Goal: Transaction & Acquisition: Subscribe to service/newsletter

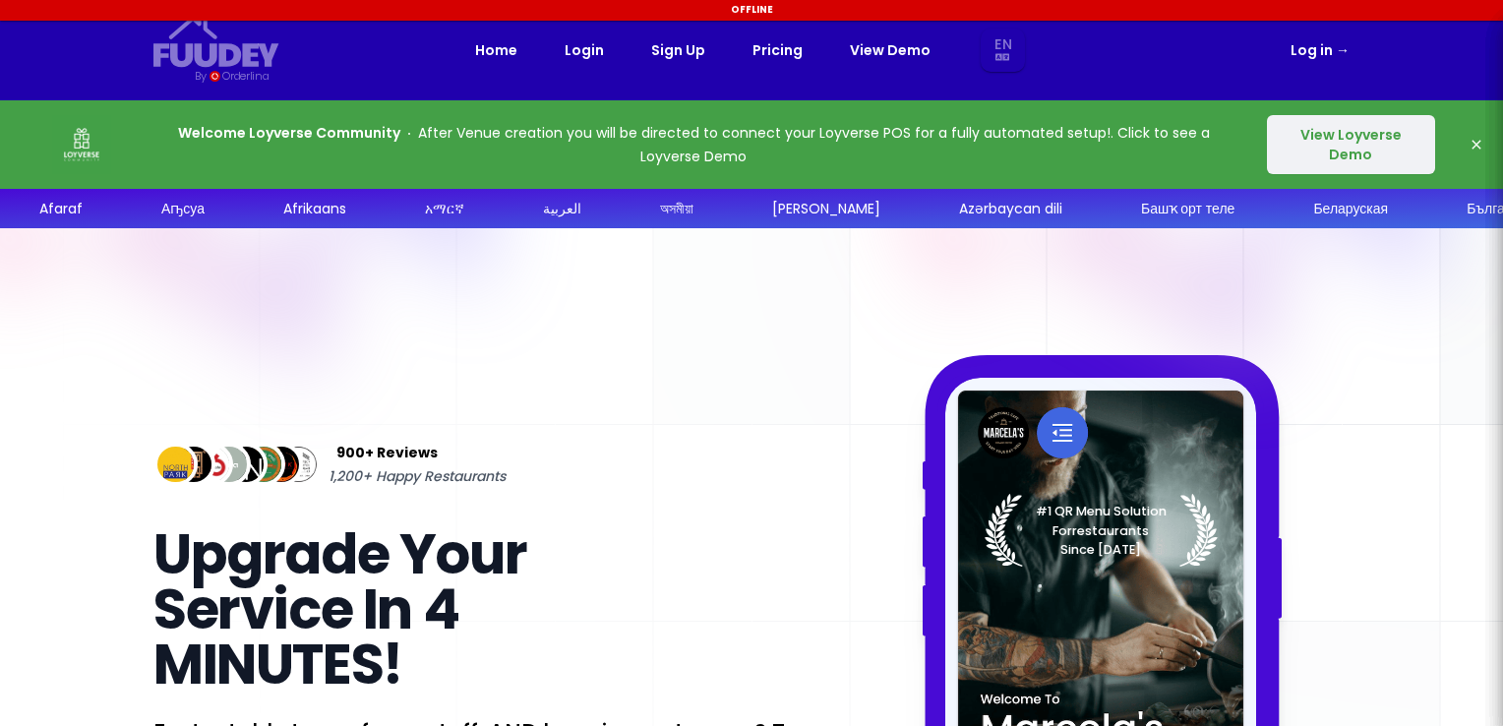
select select "en"
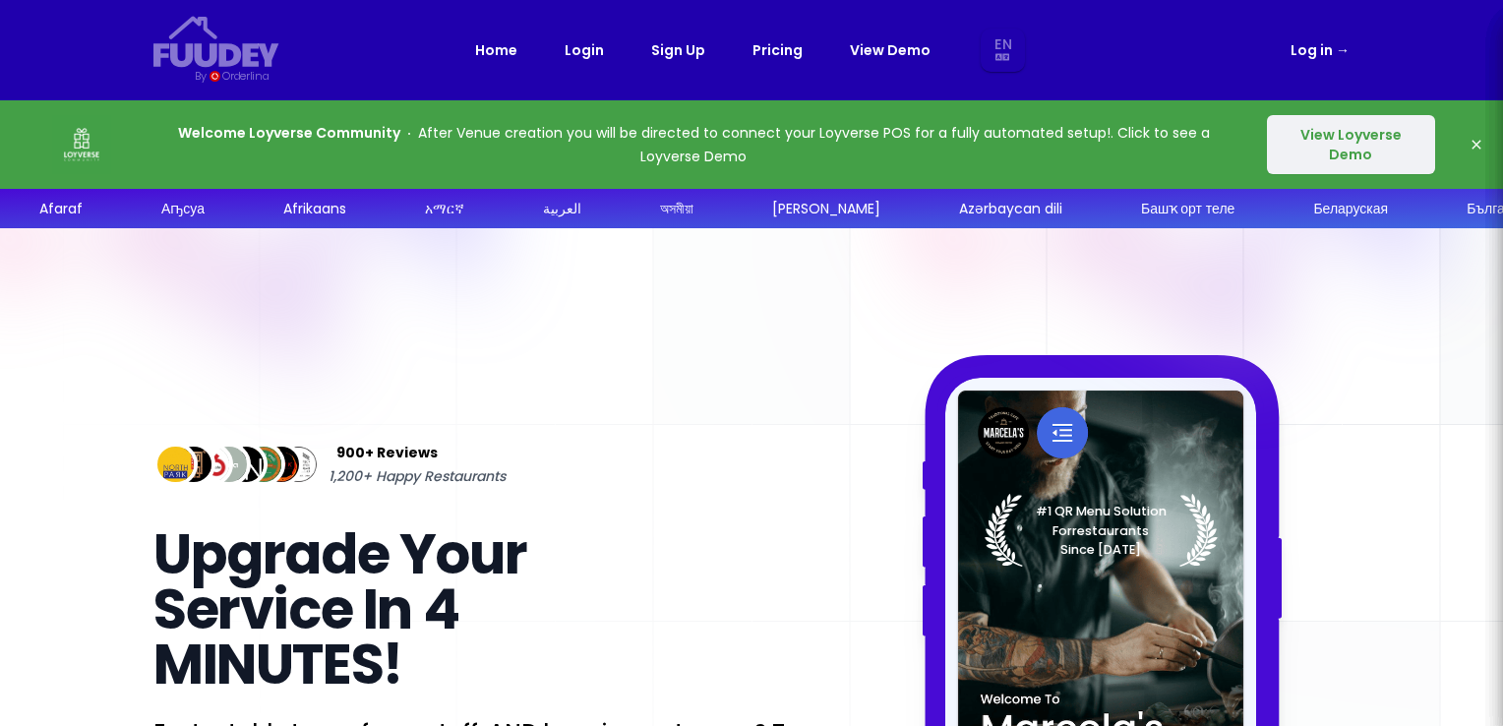
click at [778, 46] on link "Pricing" at bounding box center [778, 50] width 50 height 24
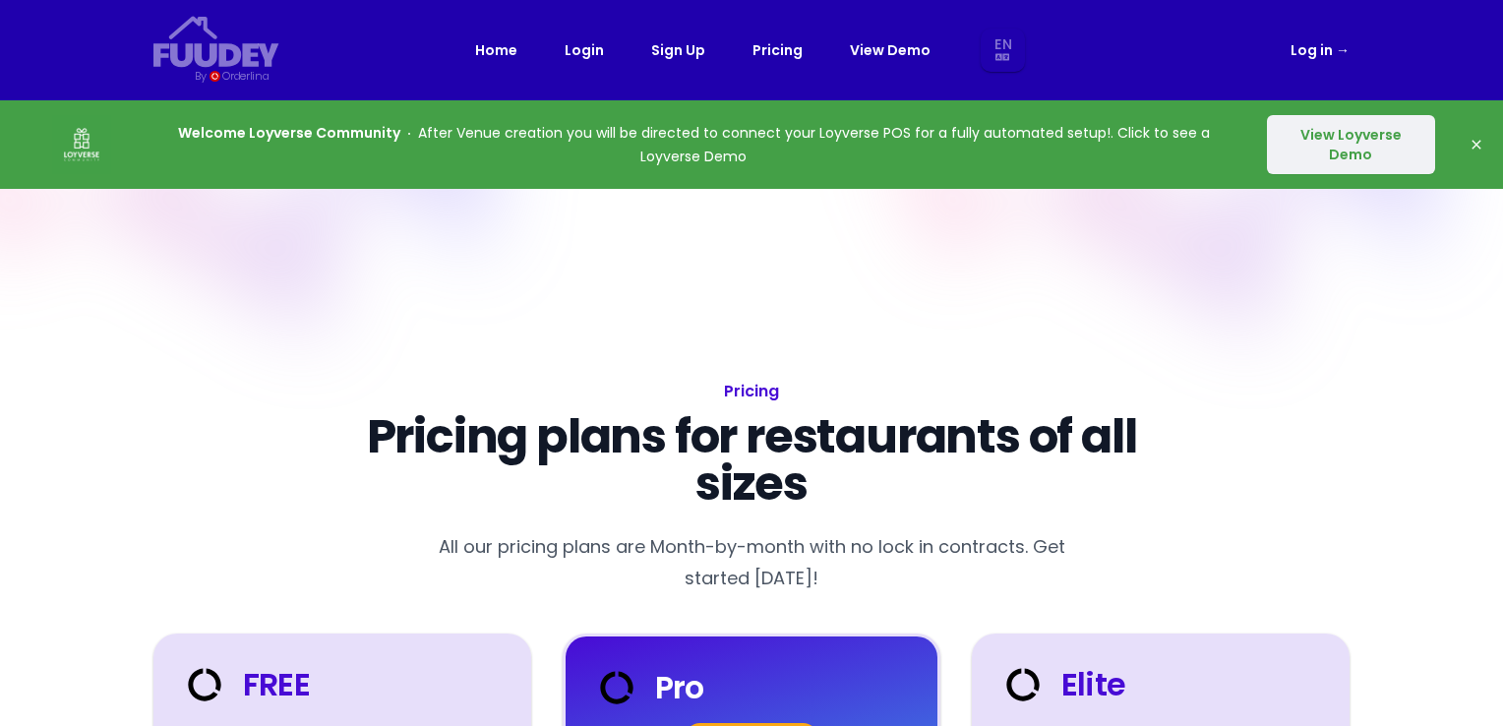
select select "en"
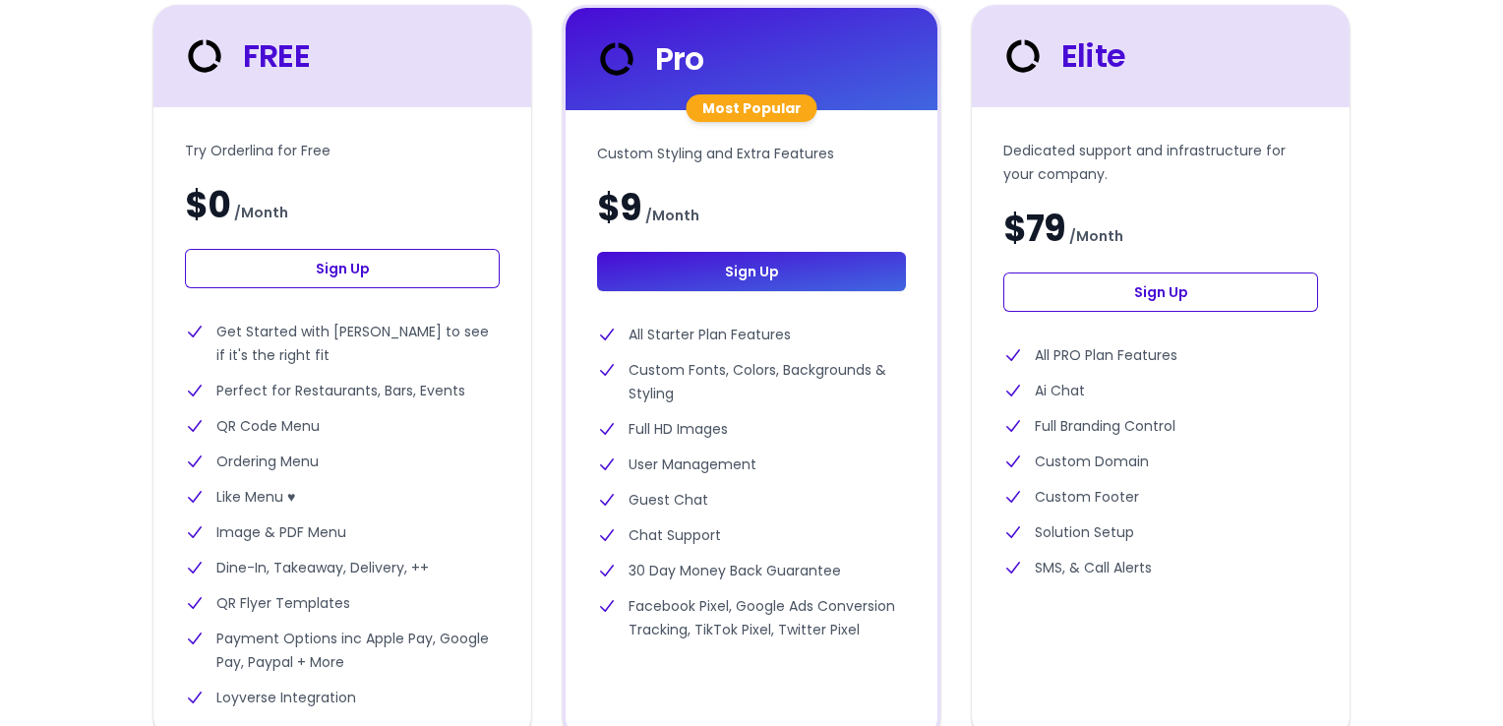
scroll to position [630, 0]
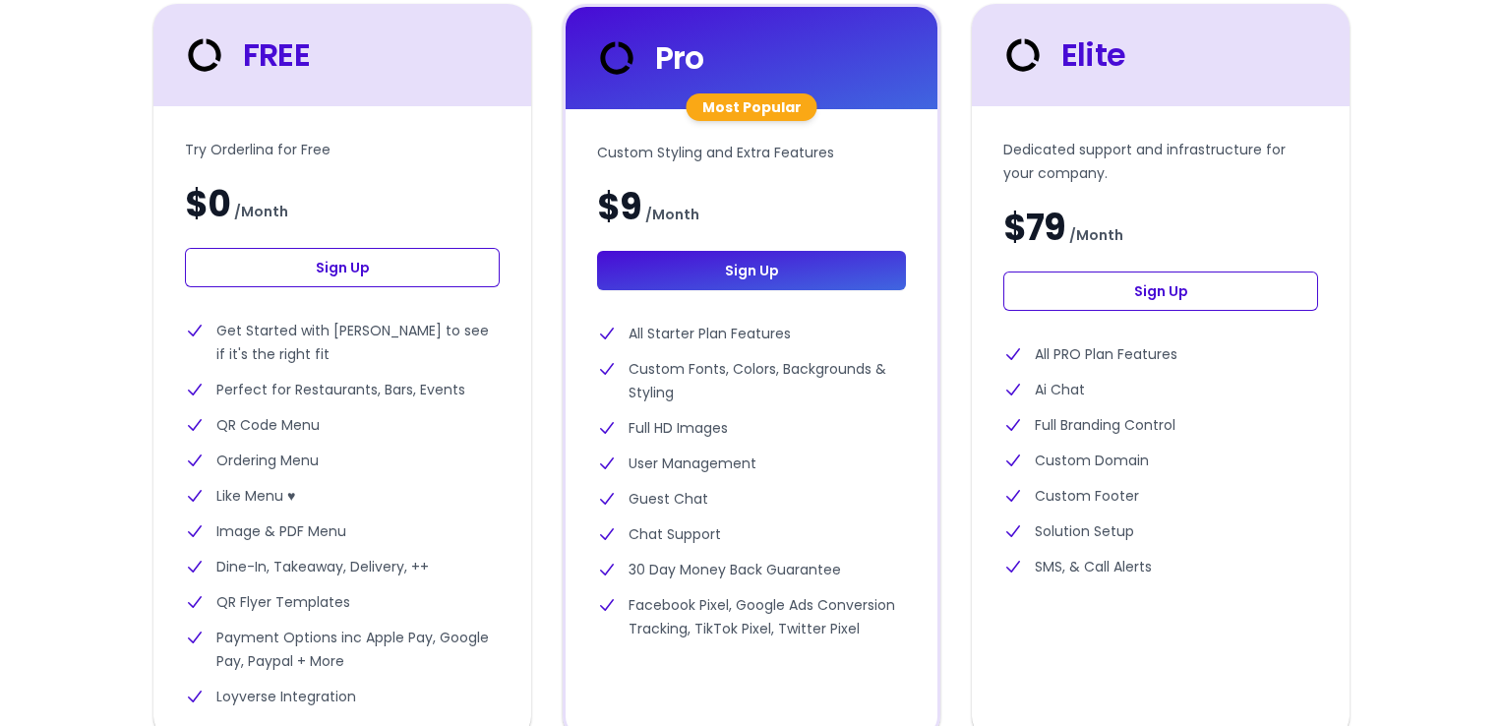
select select "en"
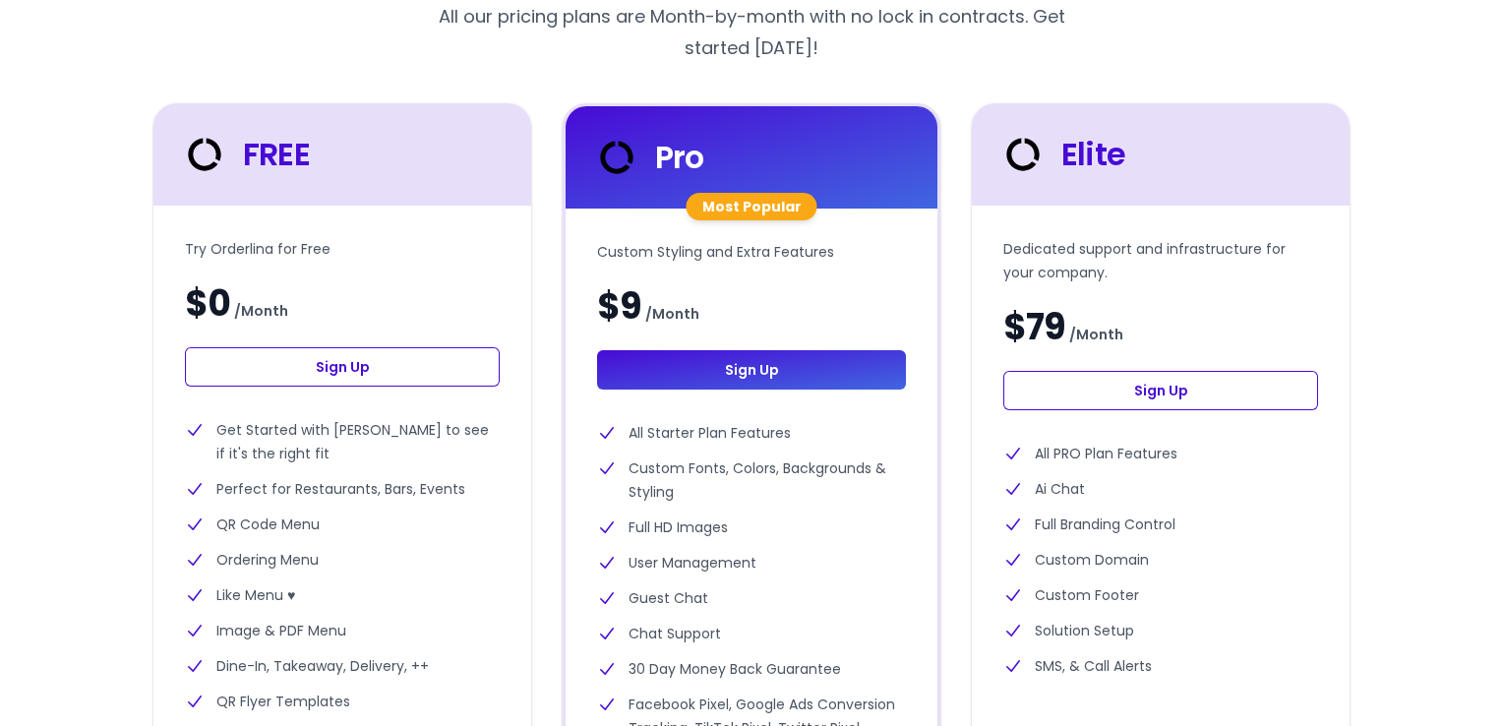
scroll to position [0, 0]
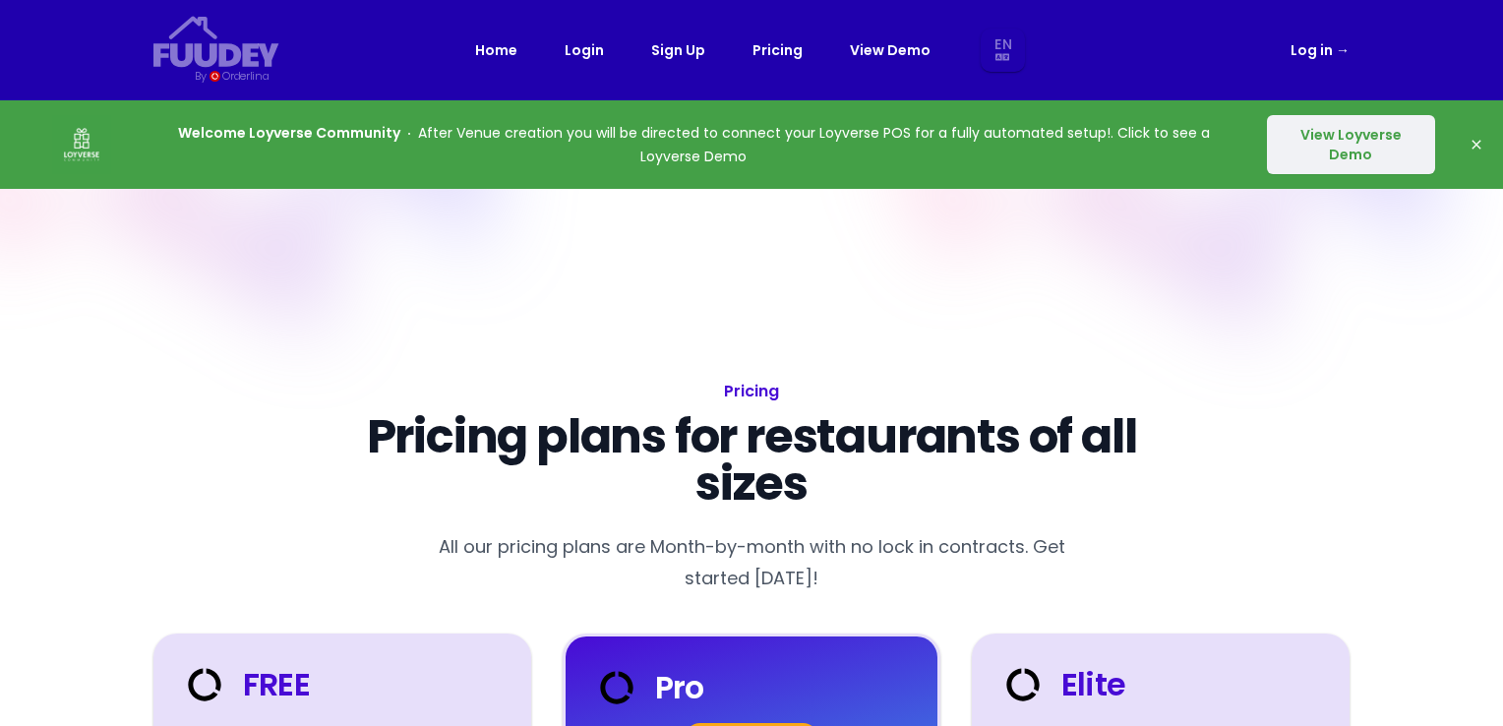
click at [1330, 155] on button "View Loyverse Demo" at bounding box center [1351, 144] width 168 height 59
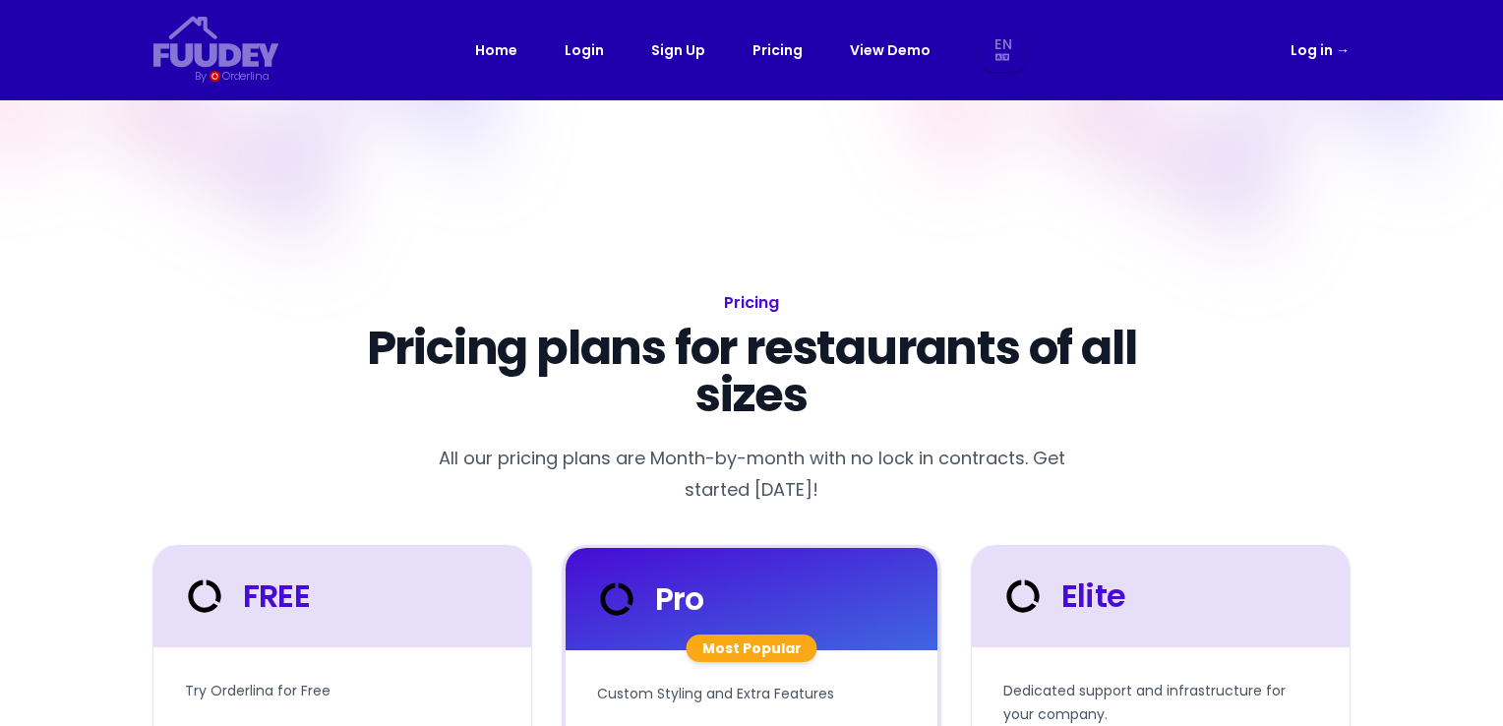
select select "en"
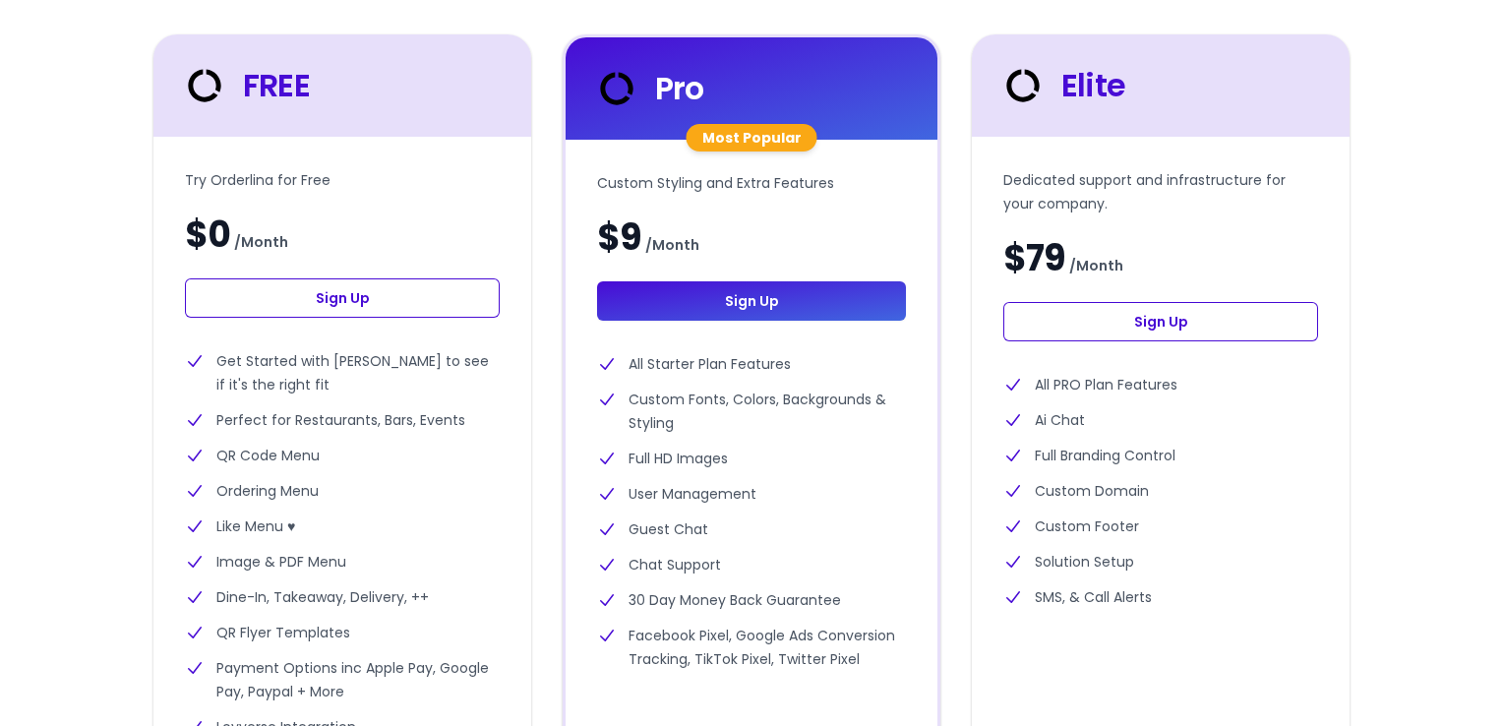
scroll to position [496, 0]
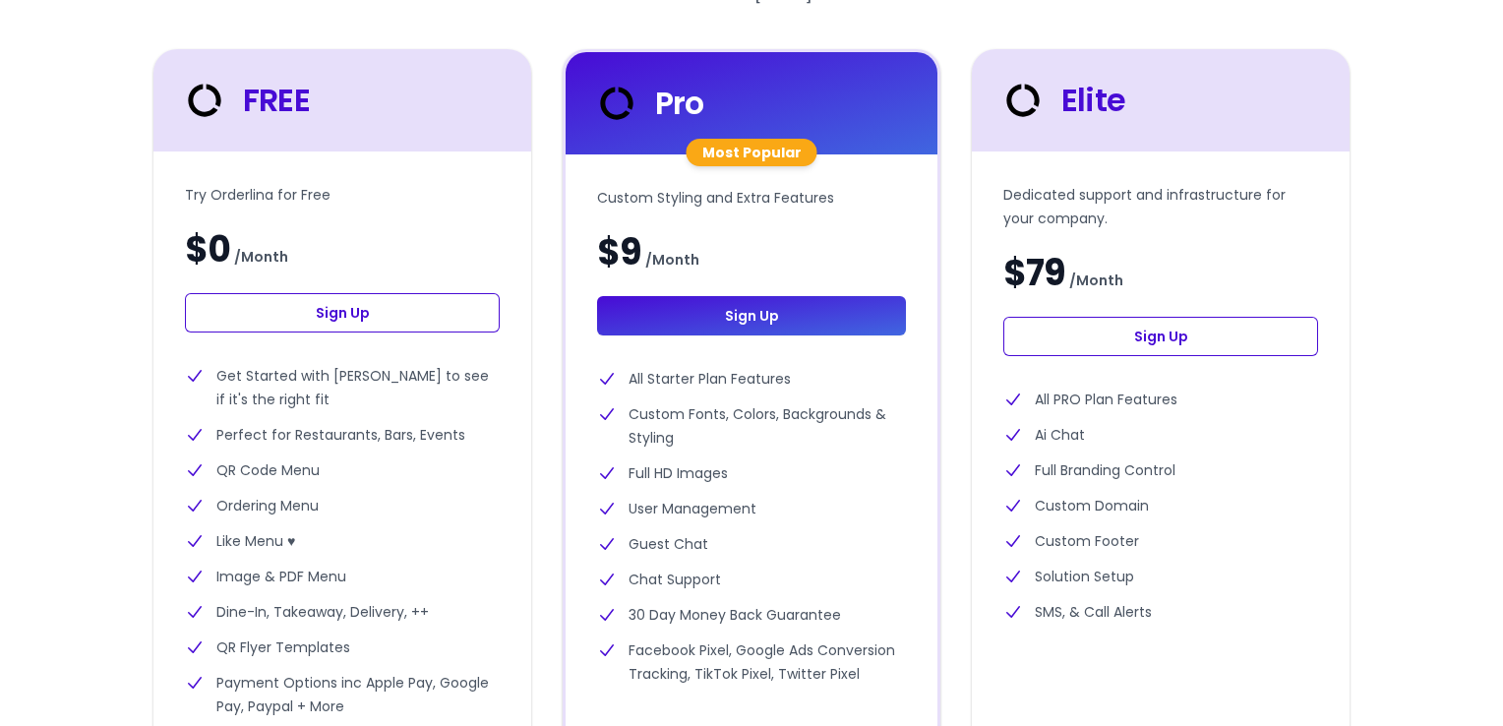
click at [323, 312] on link "Sign Up" at bounding box center [342, 312] width 315 height 39
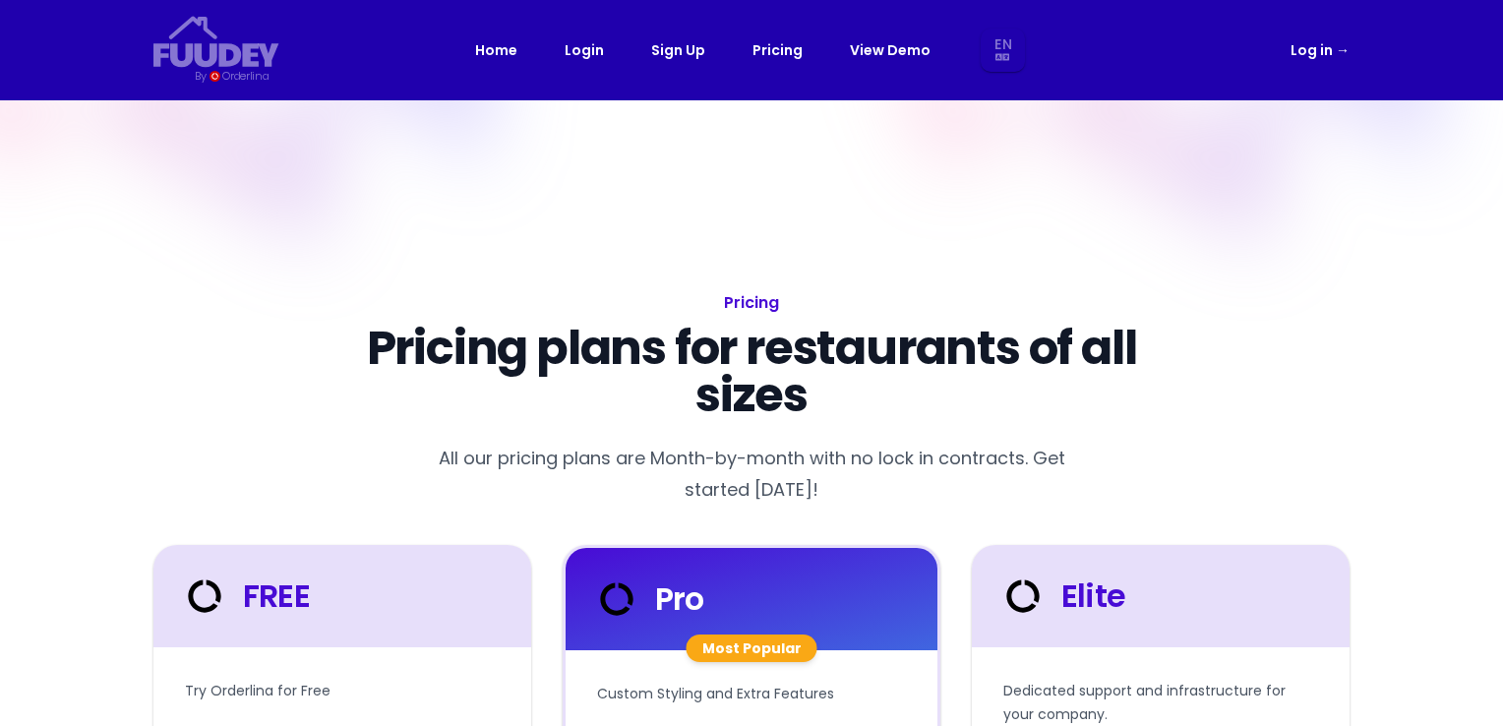
select select "en"
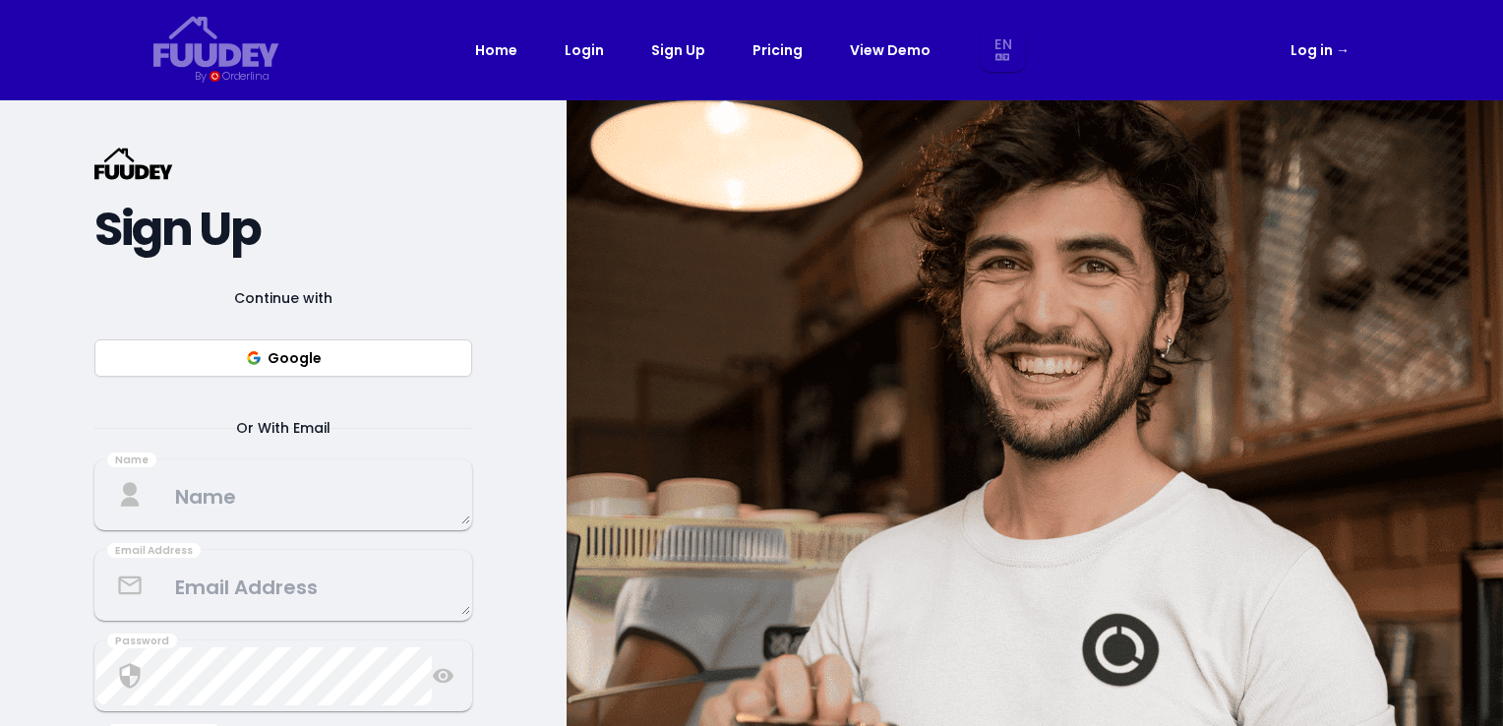
click at [234, 506] on textarea at bounding box center [283, 495] width 374 height 58
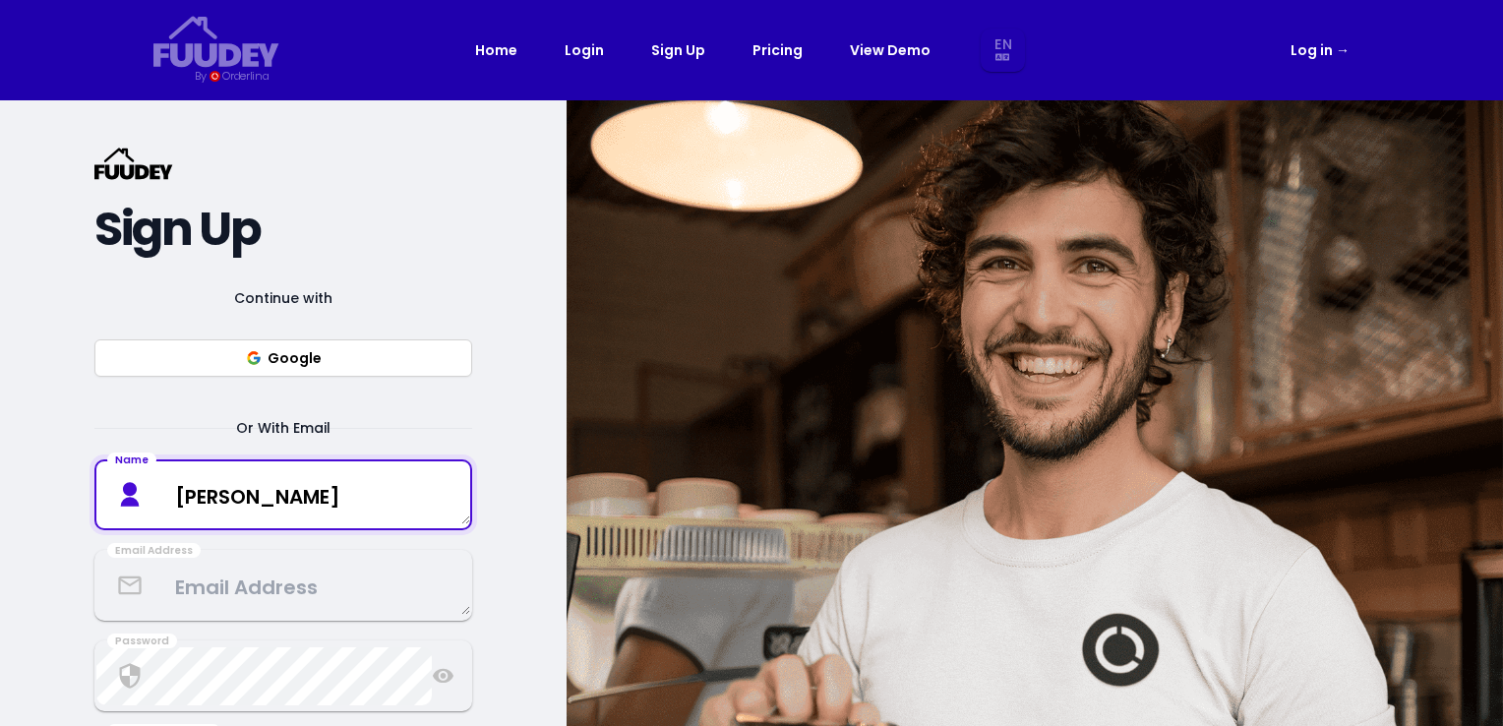
type textarea "[PERSON_NAME]"
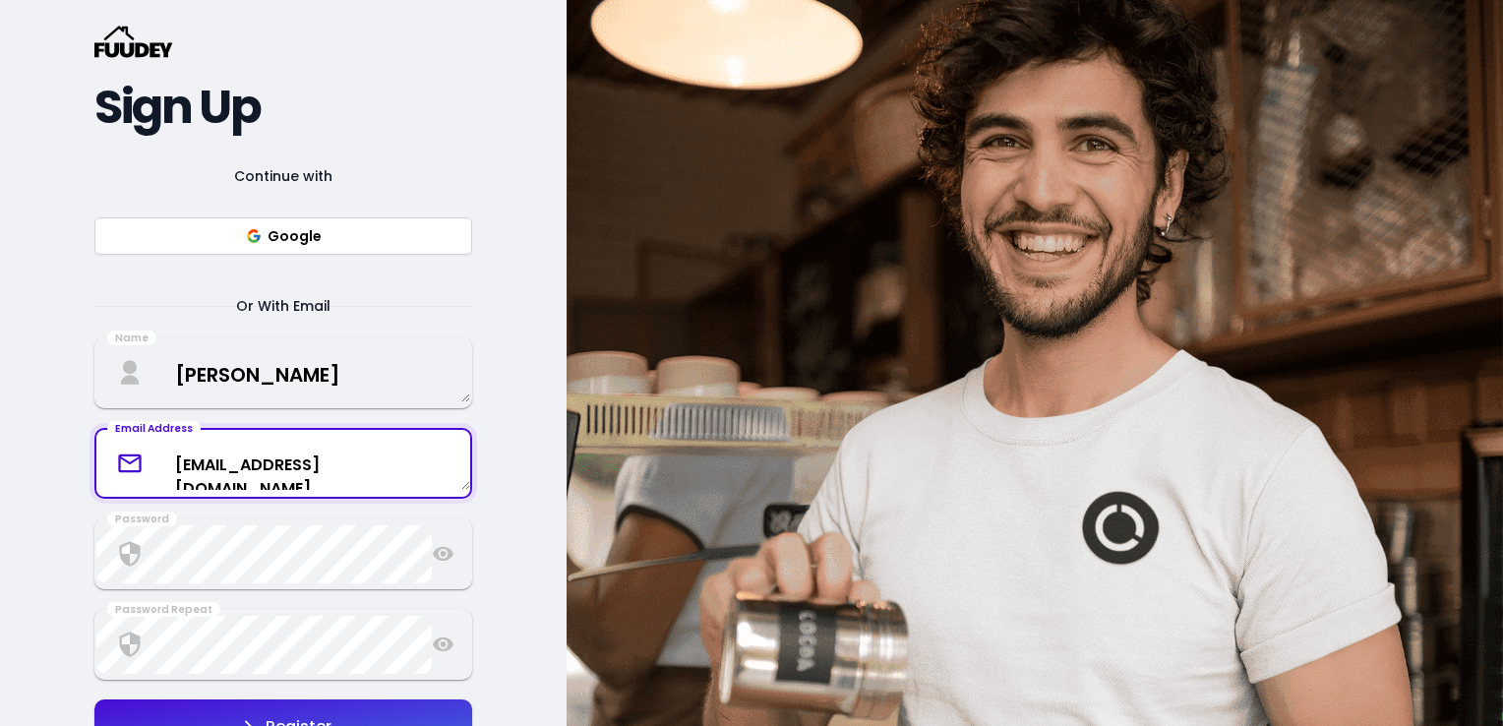
scroll to position [125, 0]
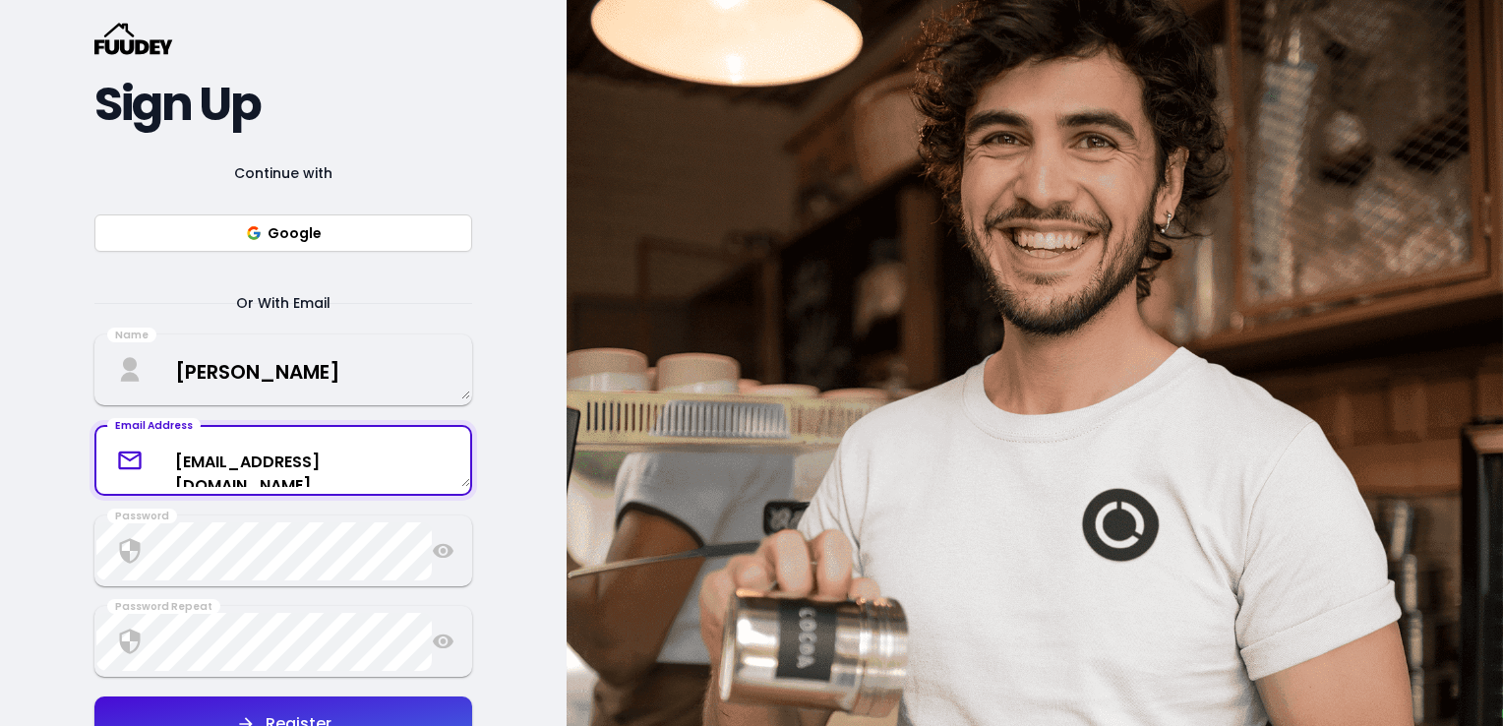
type textarea "[EMAIL_ADDRESS][DOMAIN_NAME]"
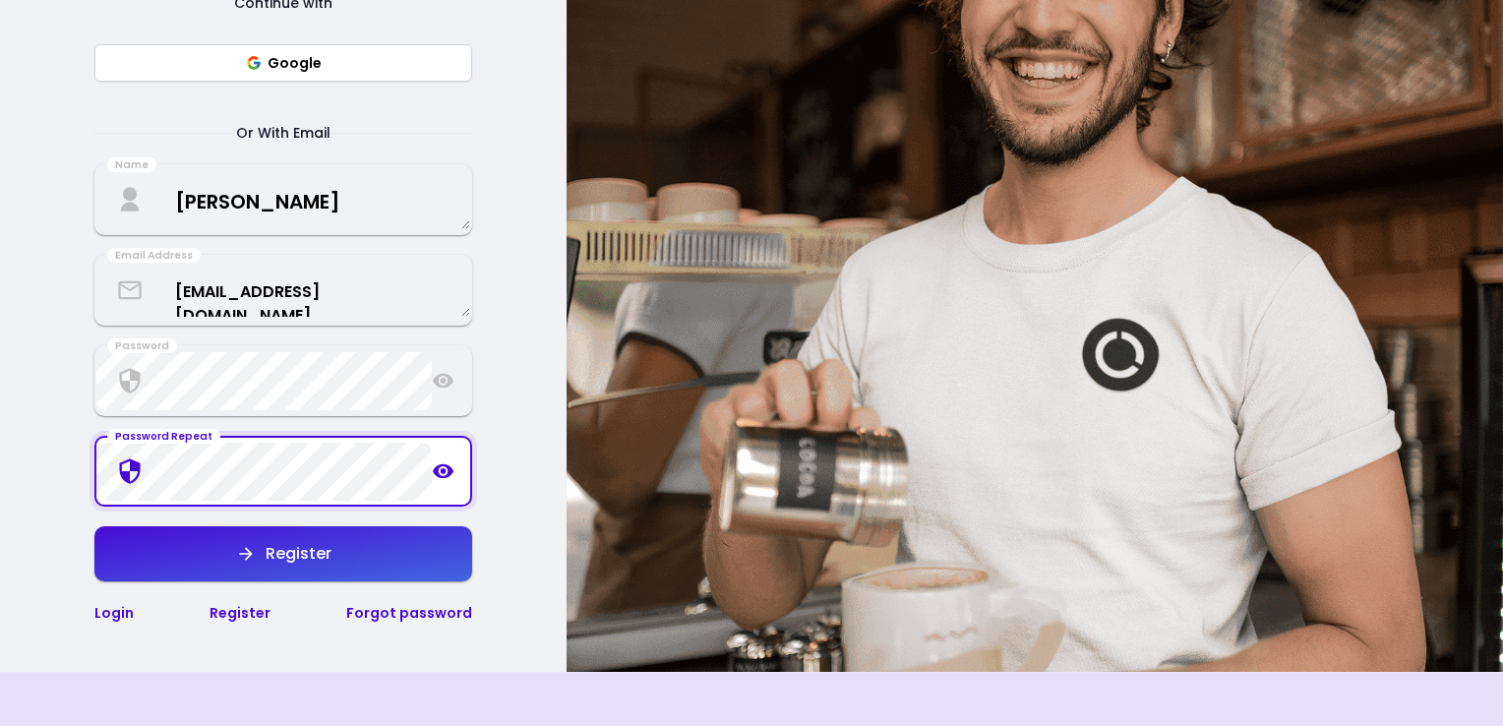
scroll to position [310, 0]
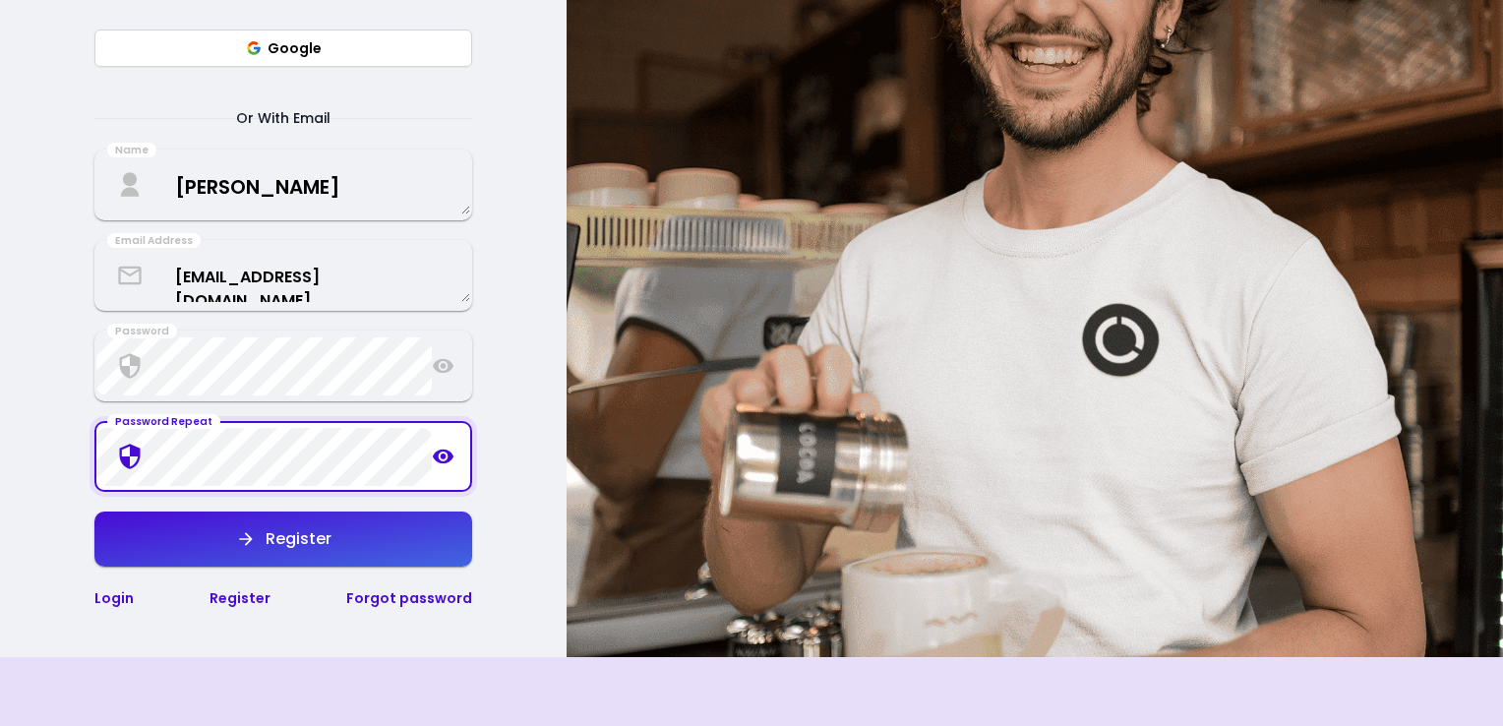
click at [290, 547] on div "Register" at bounding box center [294, 539] width 76 height 16
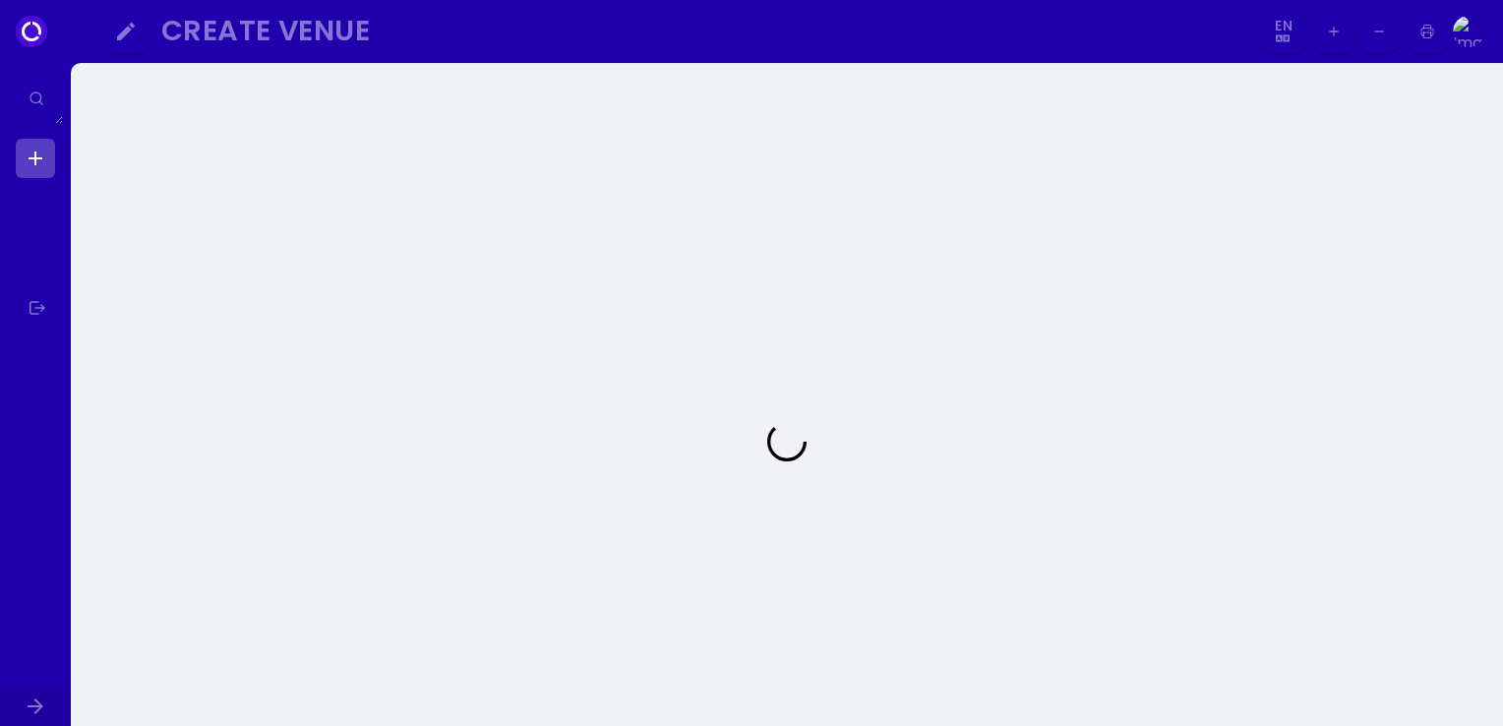
select select "en"
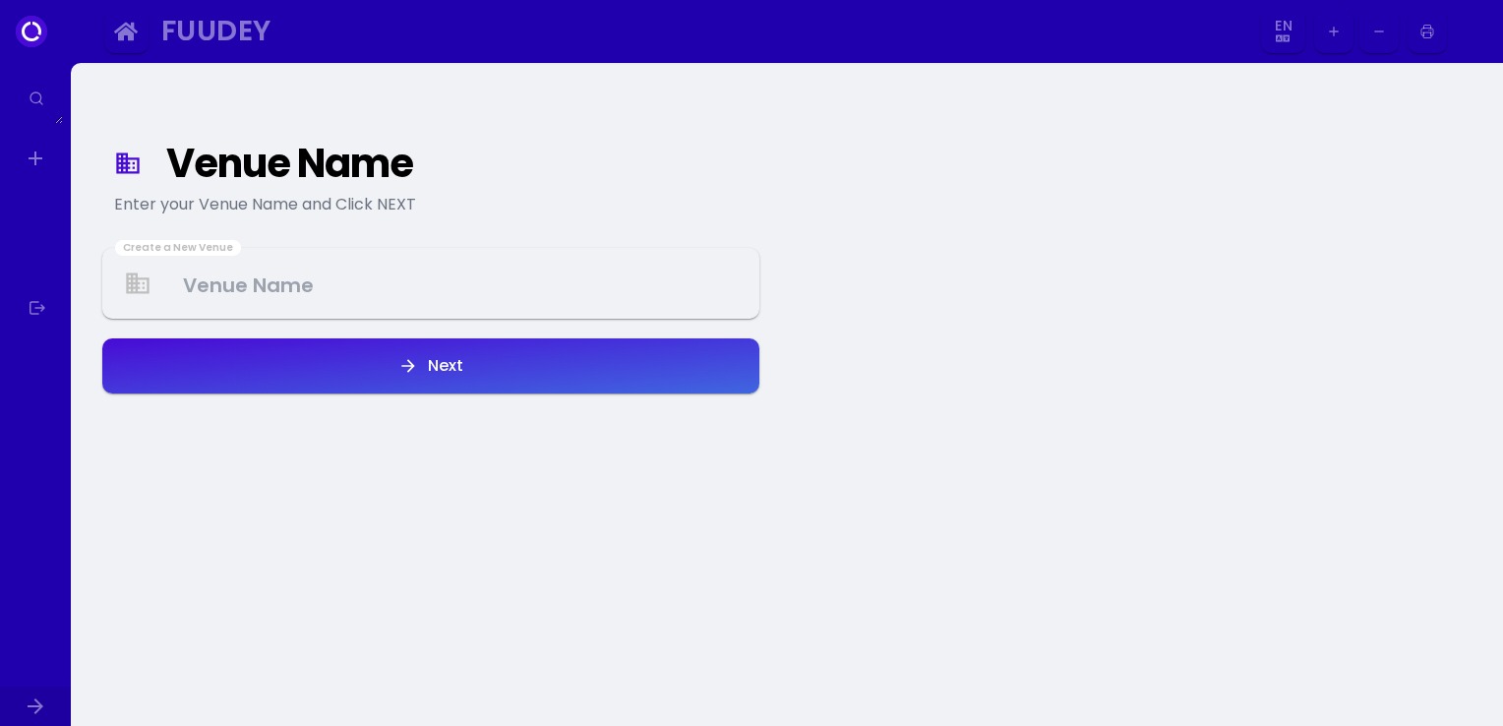
select select "en"
click at [417, 287] on Venue at bounding box center [430, 284] width 653 height 58
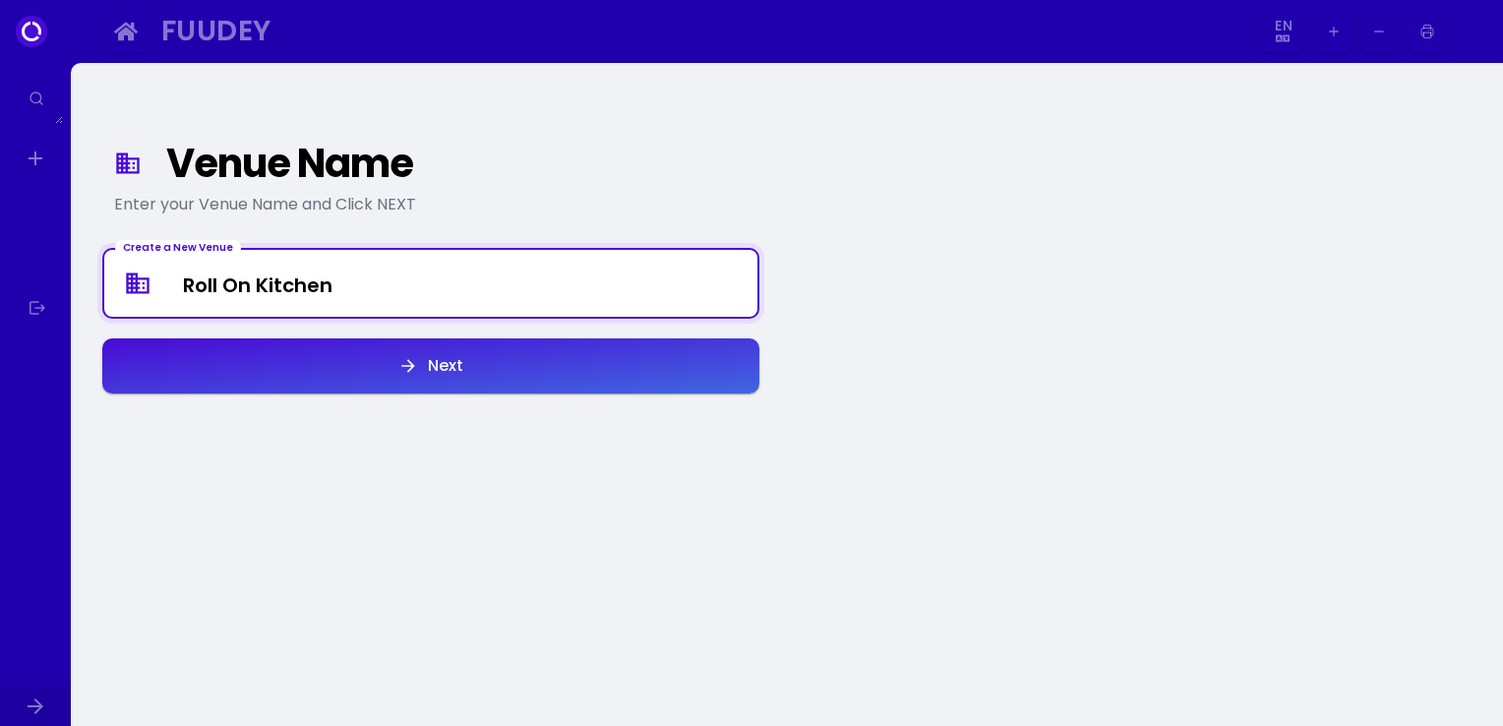
type Venue "Roll On Kitchen"
click at [433, 362] on div "Next" at bounding box center [440, 366] width 45 height 16
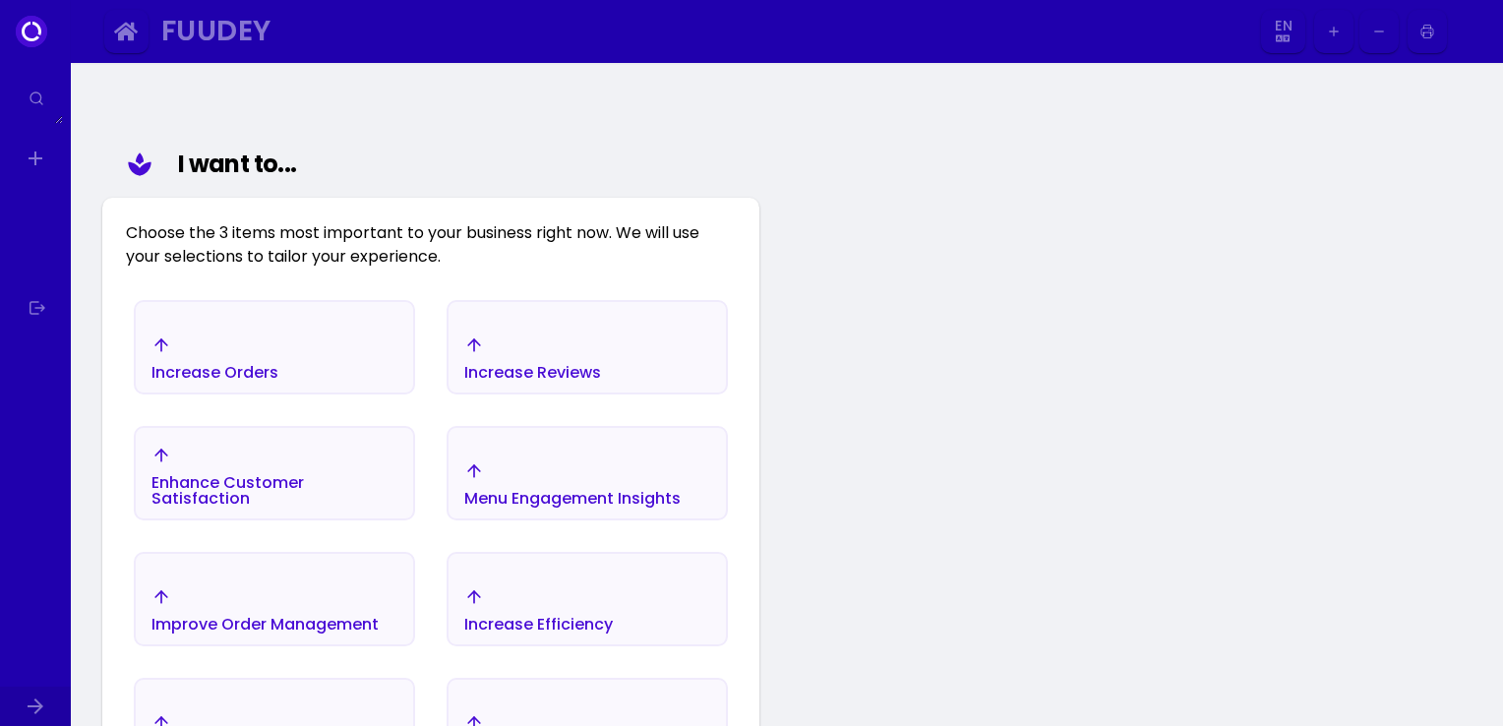
scroll to position [228, 0]
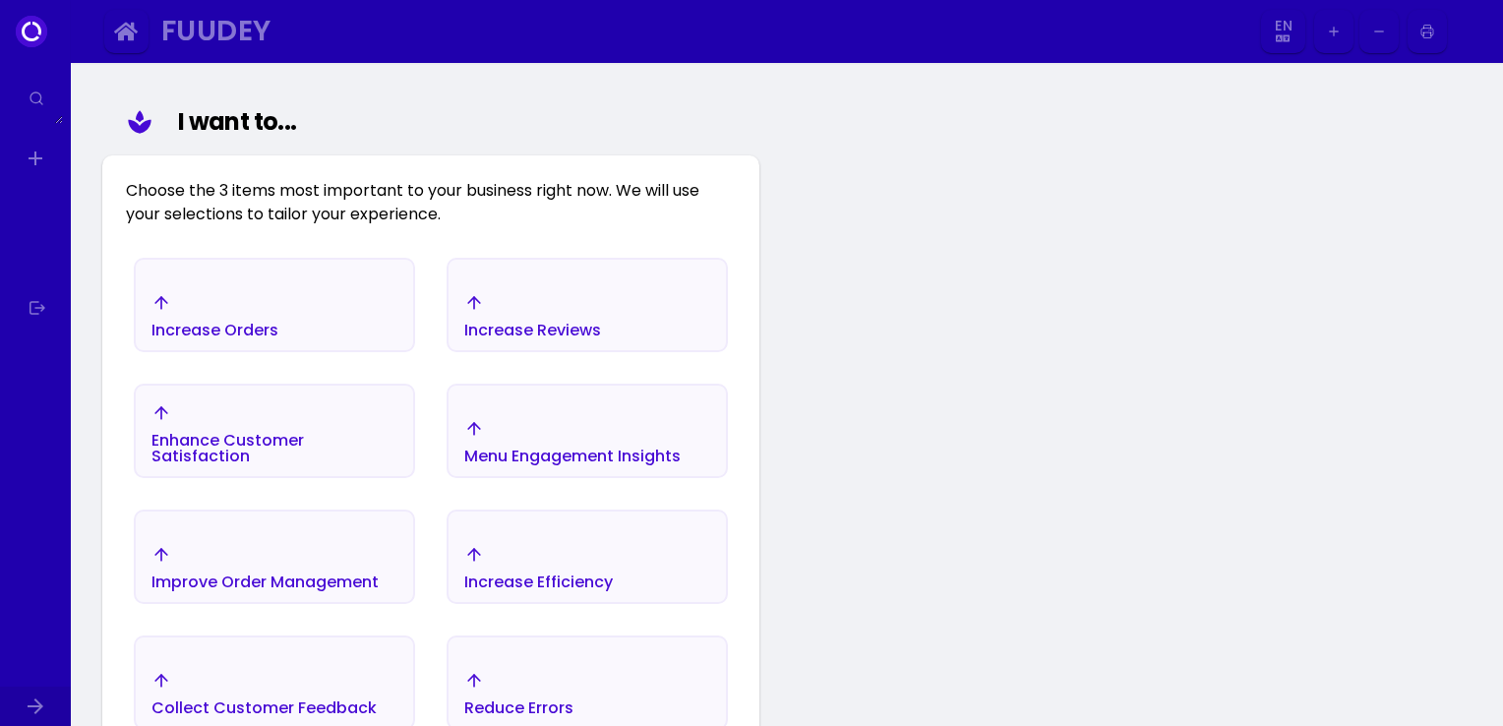
click at [346, 335] on div "Increase Orders" at bounding box center [274, 315] width 277 height 69
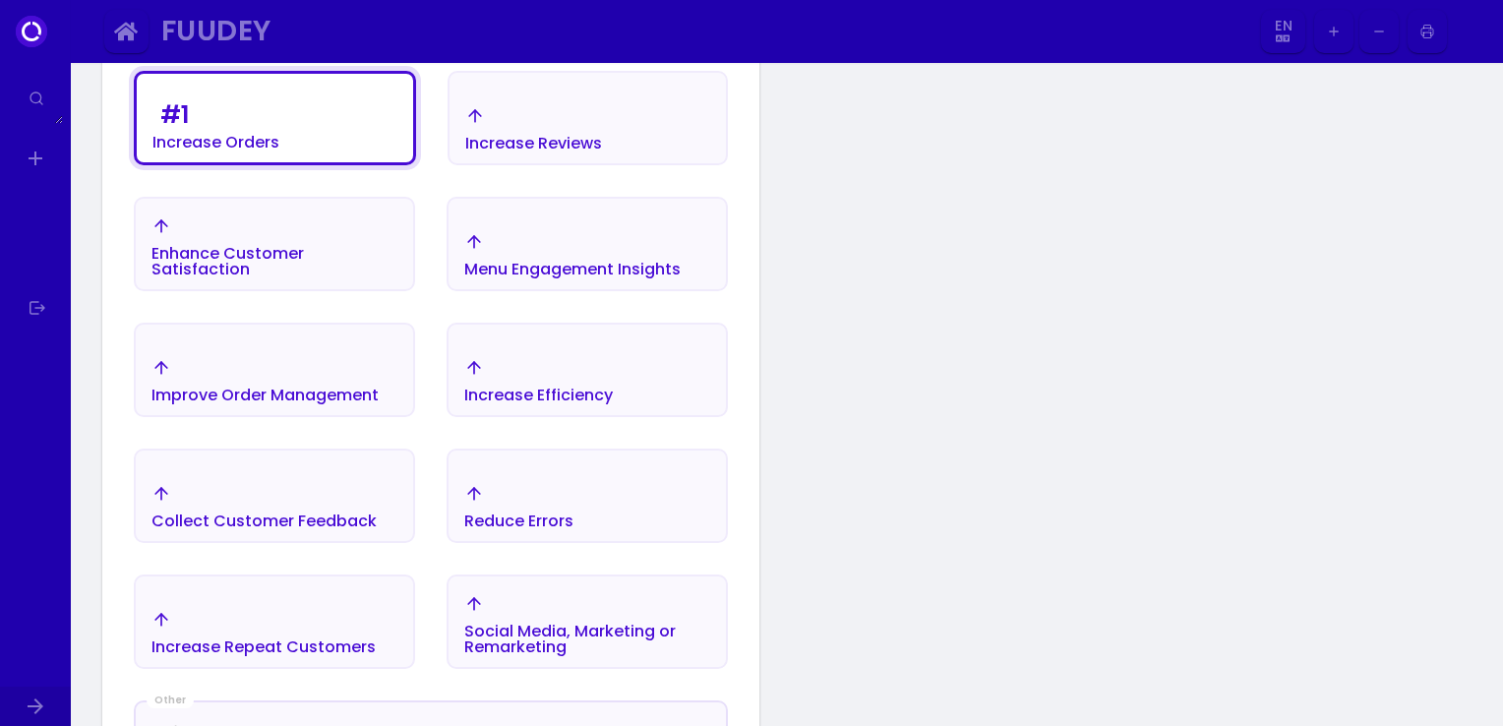
scroll to position [420, 0]
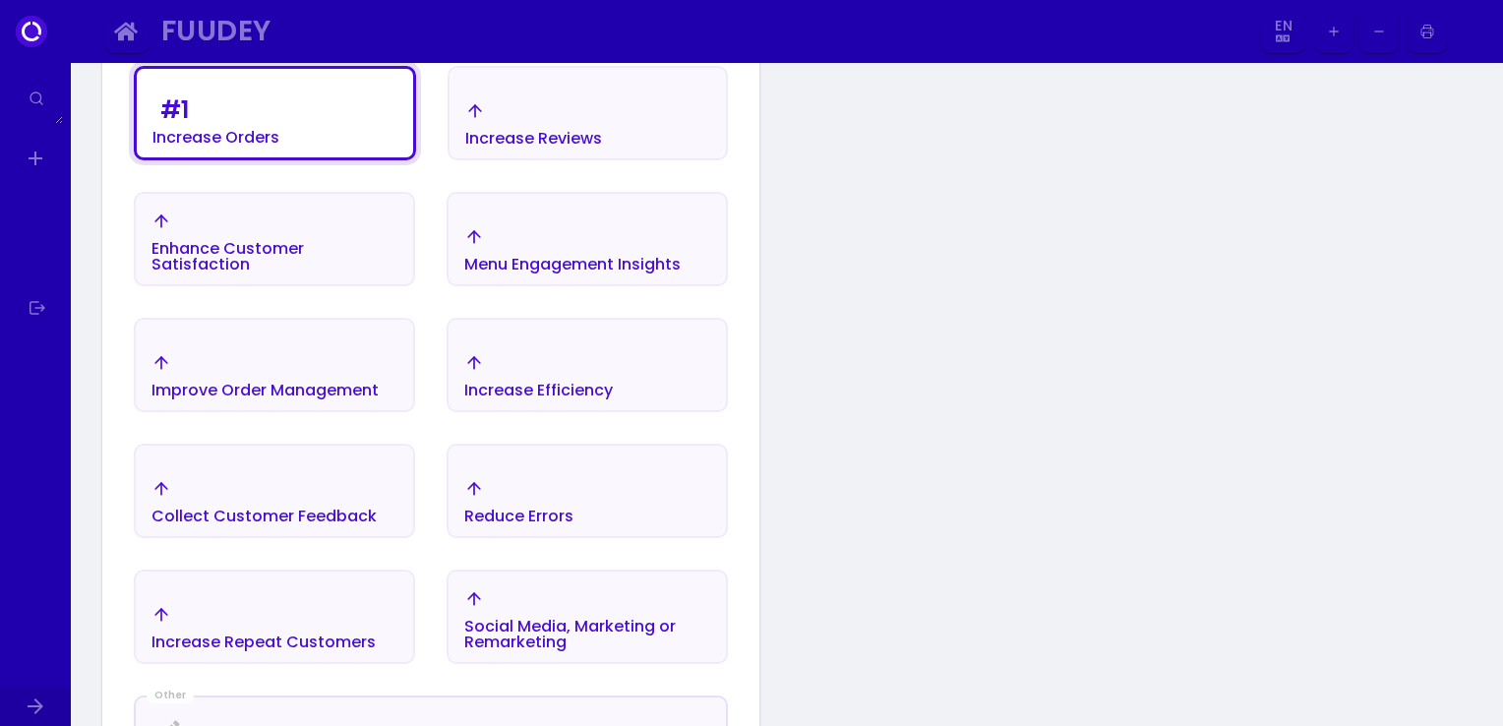
click at [279, 146] on div "Improve Order Management" at bounding box center [215, 118] width 127 height 55
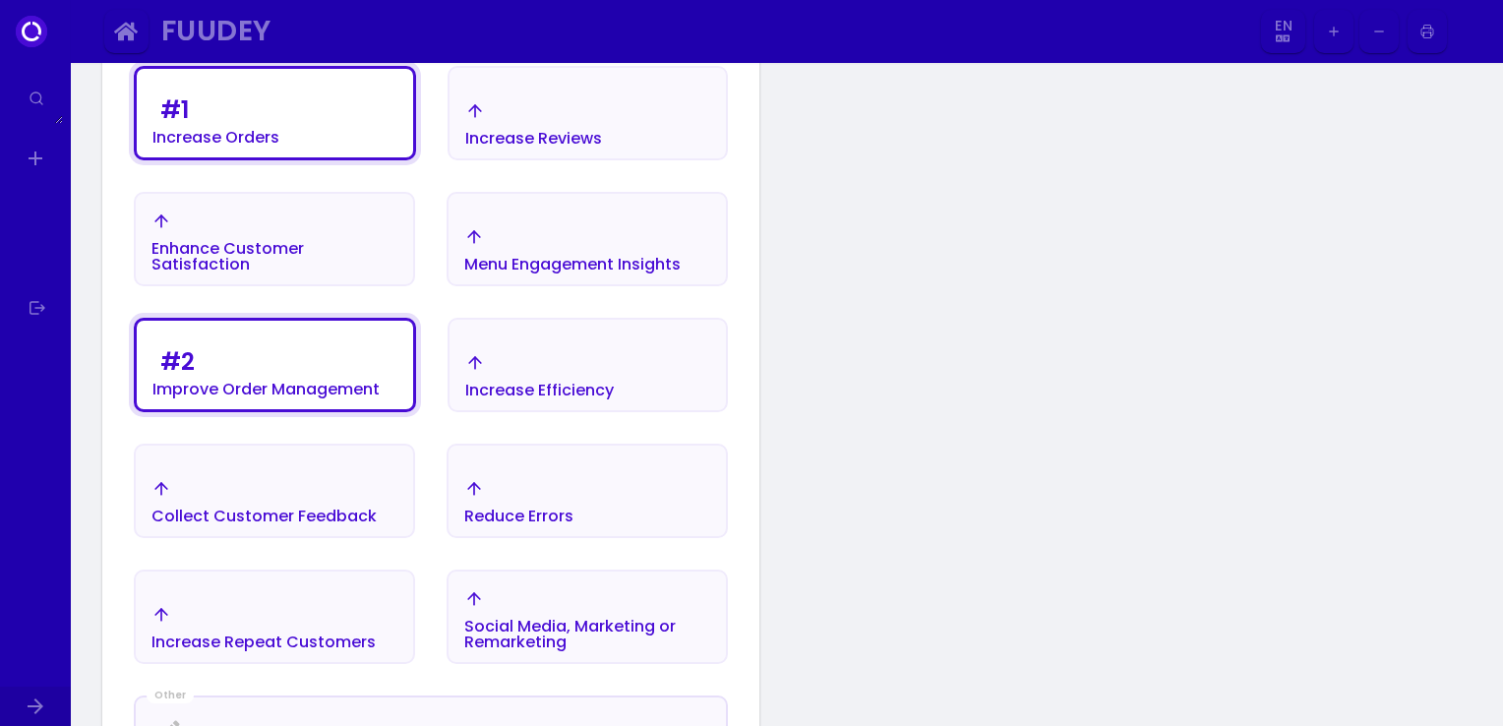
click at [338, 588] on button "Increase Repeat Customers" at bounding box center [274, 617] width 281 height 94
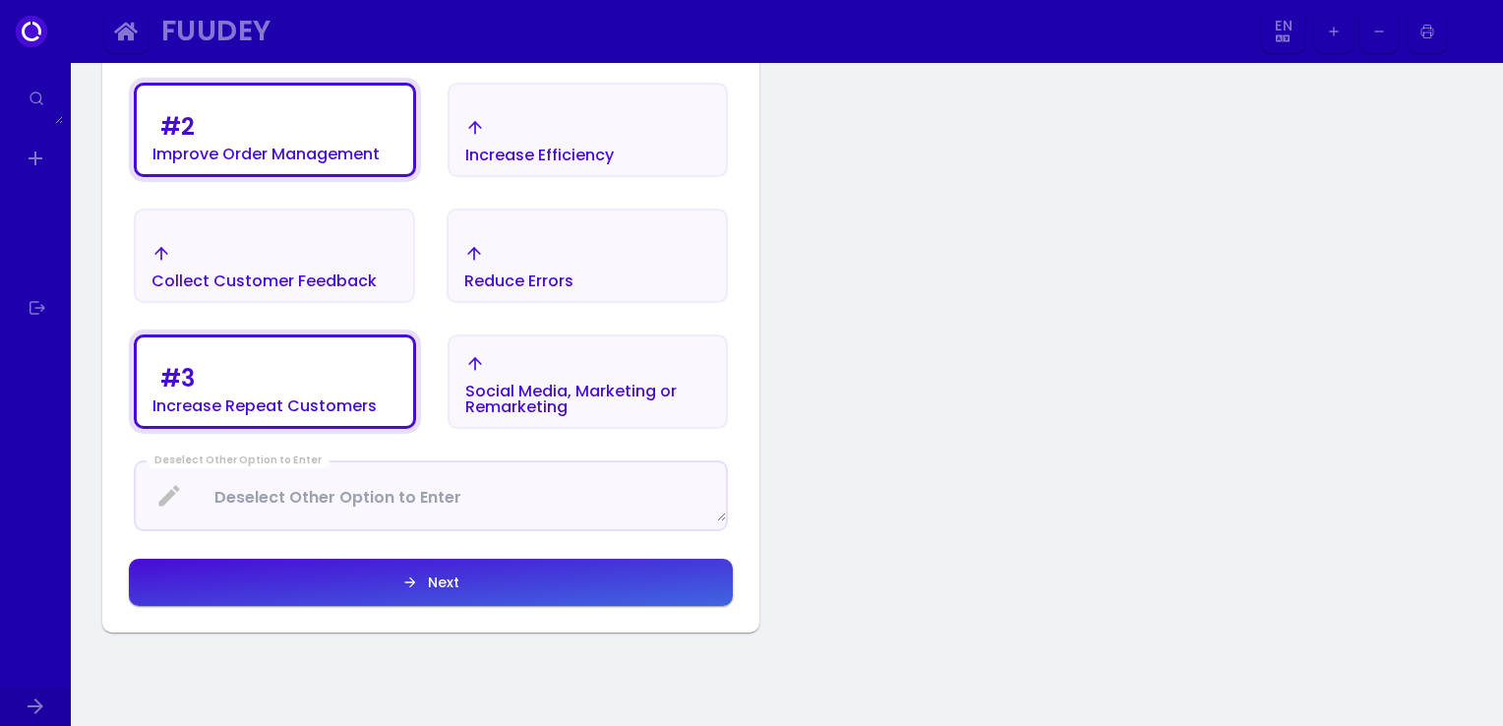
scroll to position [656, 0]
select select "en"
